Goal: Transaction & Acquisition: Purchase product/service

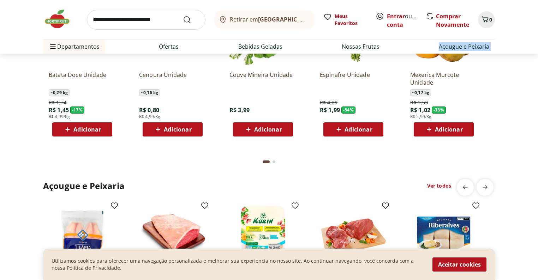
scroll to position [676, 0]
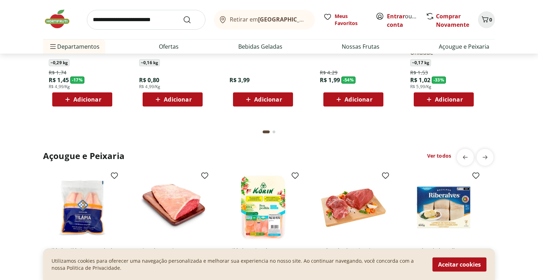
drag, startPoint x: 542, startPoint y: 31, endPoint x: 535, endPoint y: 51, distance: 21.0
click at [273, 133] on div "Go to page 2 from fs-carousel" at bounding box center [273, 132] width 3 height 3
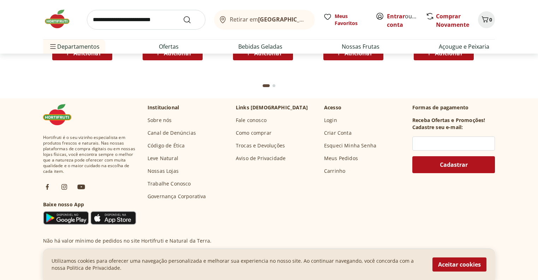
scroll to position [1843, 0]
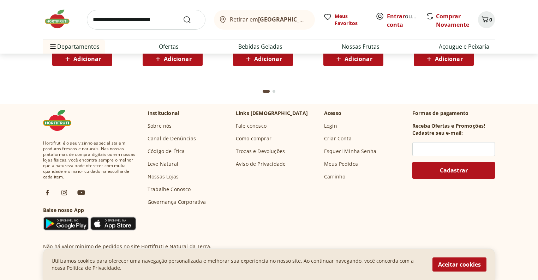
drag, startPoint x: 517, startPoint y: 123, endPoint x: 519, endPoint y: 115, distance: 8.8
click at [519, 100] on div "Produtos Red Bull Ver todos Energético Frutas Vermelhas Sugarfree Red Bull 250m…" at bounding box center [269, 1] width 510 height 198
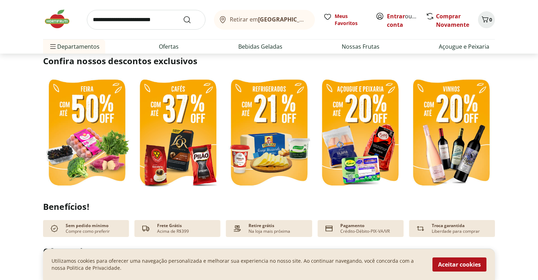
scroll to position [141, 0]
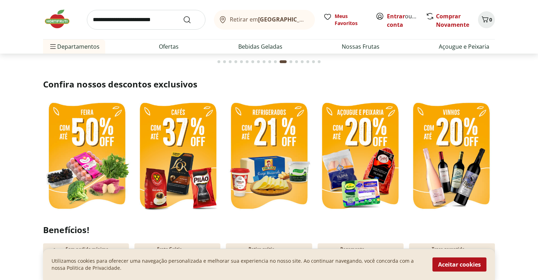
click at [92, 151] on img at bounding box center [87, 156] width 88 height 117
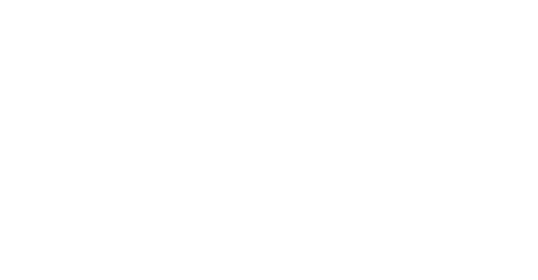
select select "**********"
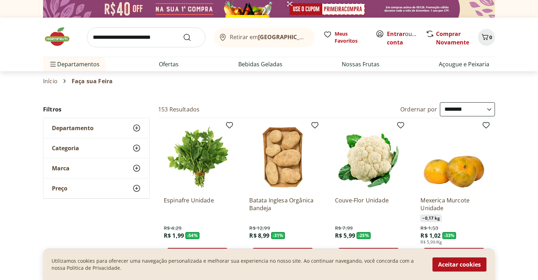
click at [135, 173] on icon at bounding box center [136, 168] width 8 height 8
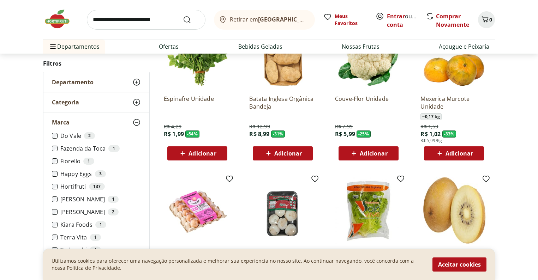
scroll to position [107, 0]
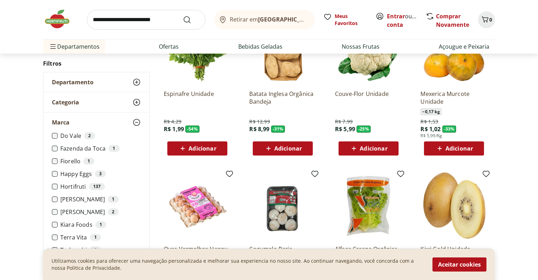
click at [90, 112] on div "Categoria" at bounding box center [96, 102] width 106 height 20
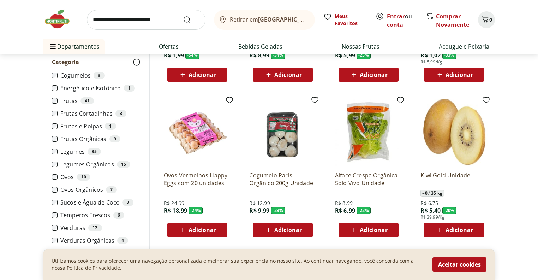
scroll to position [148, 0]
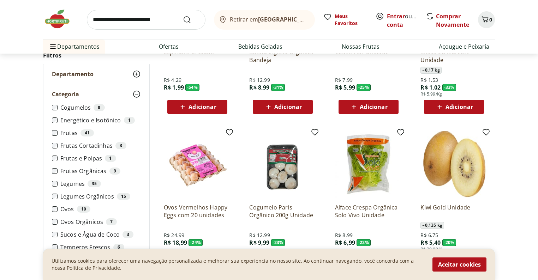
click at [123, 23] on input "search" at bounding box center [146, 20] width 119 height 20
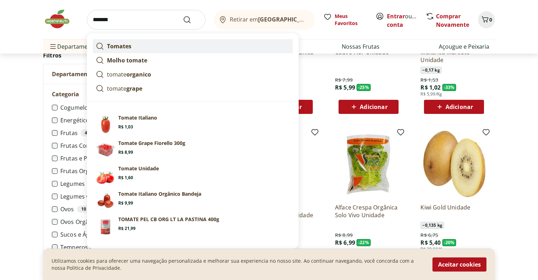
click at [145, 53] on link "Tomates" at bounding box center [193, 46] width 200 height 14
type input "*******"
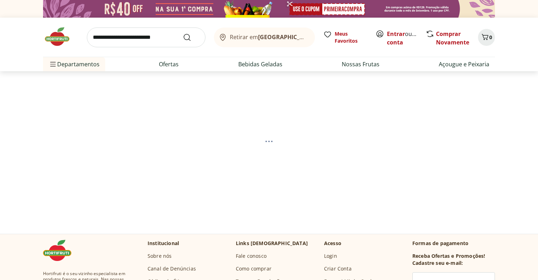
select select "**********"
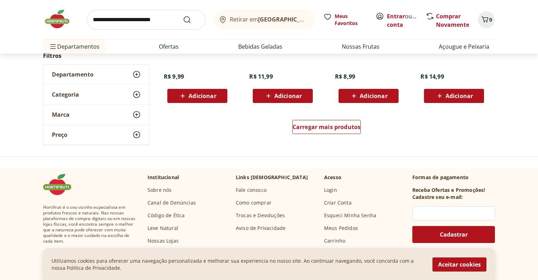
scroll to position [497, 0]
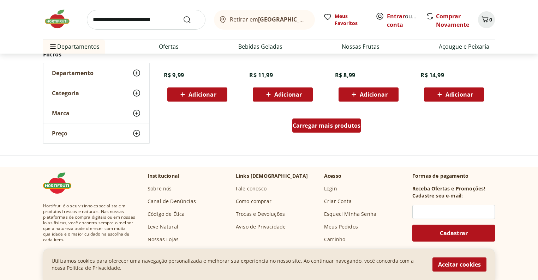
click at [342, 133] on div "Carregar mais produtos" at bounding box center [326, 126] width 69 height 14
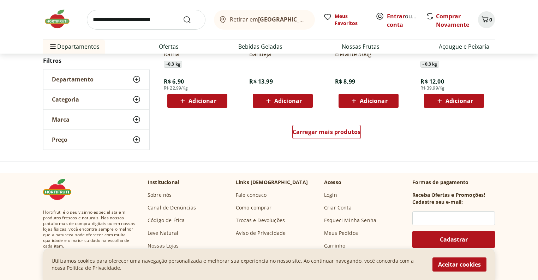
scroll to position [945, 0]
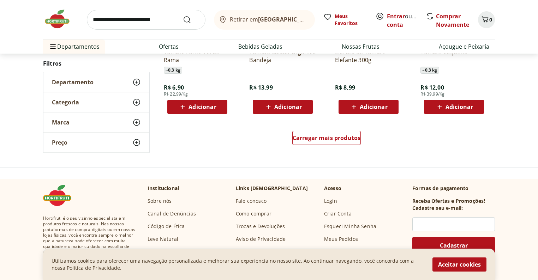
click at [200, 43] on img at bounding box center [197, 9] width 67 height 67
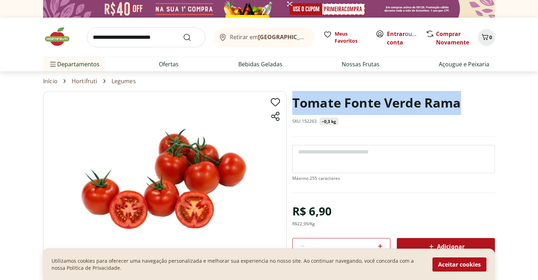
drag, startPoint x: 293, startPoint y: 116, endPoint x: 464, endPoint y: 110, distance: 171.9
click at [464, 110] on div "Tomate Fonte Verde Rama SKU: 152263 ~0,3 kg" at bounding box center [393, 114] width 203 height 46
copy h1 "Tomate Fonte Verde Rama"
